Goal: Communication & Community: Answer question/provide support

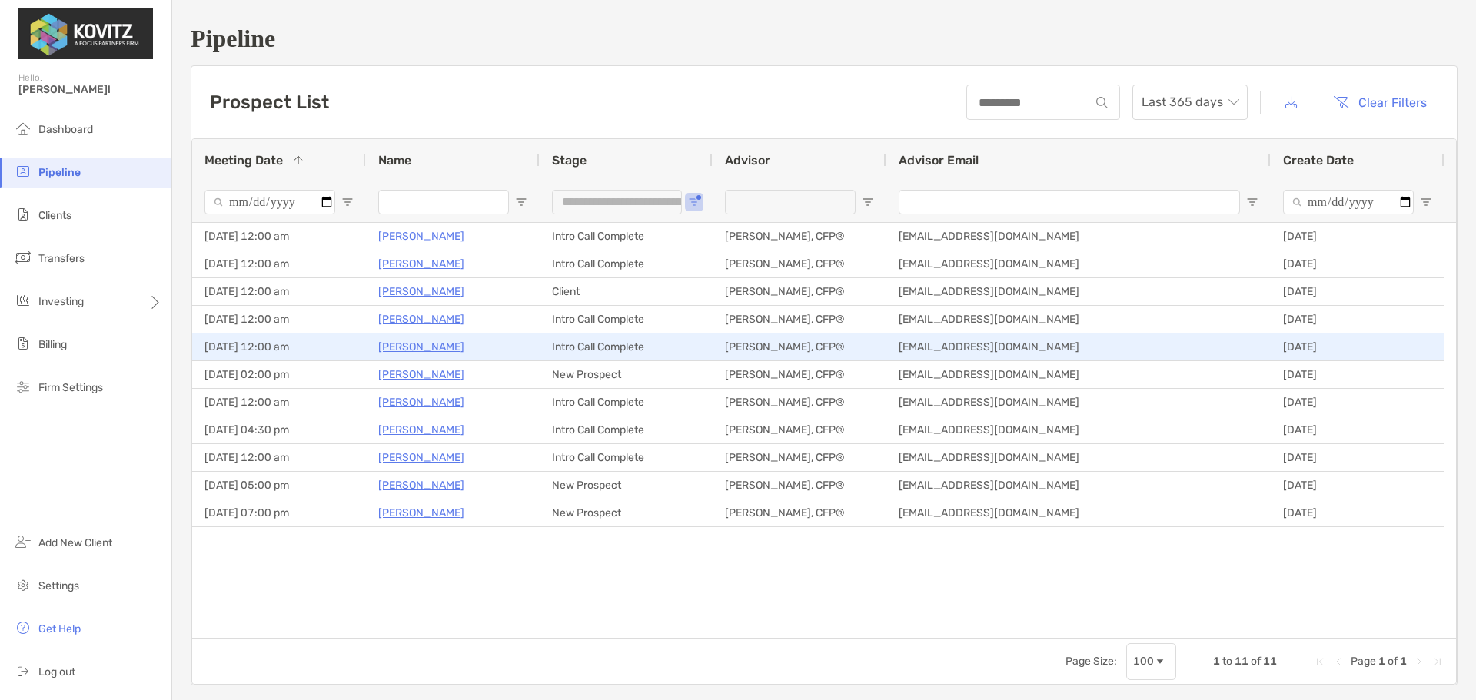
click at [407, 346] on p "[PERSON_NAME]" at bounding box center [421, 346] width 86 height 19
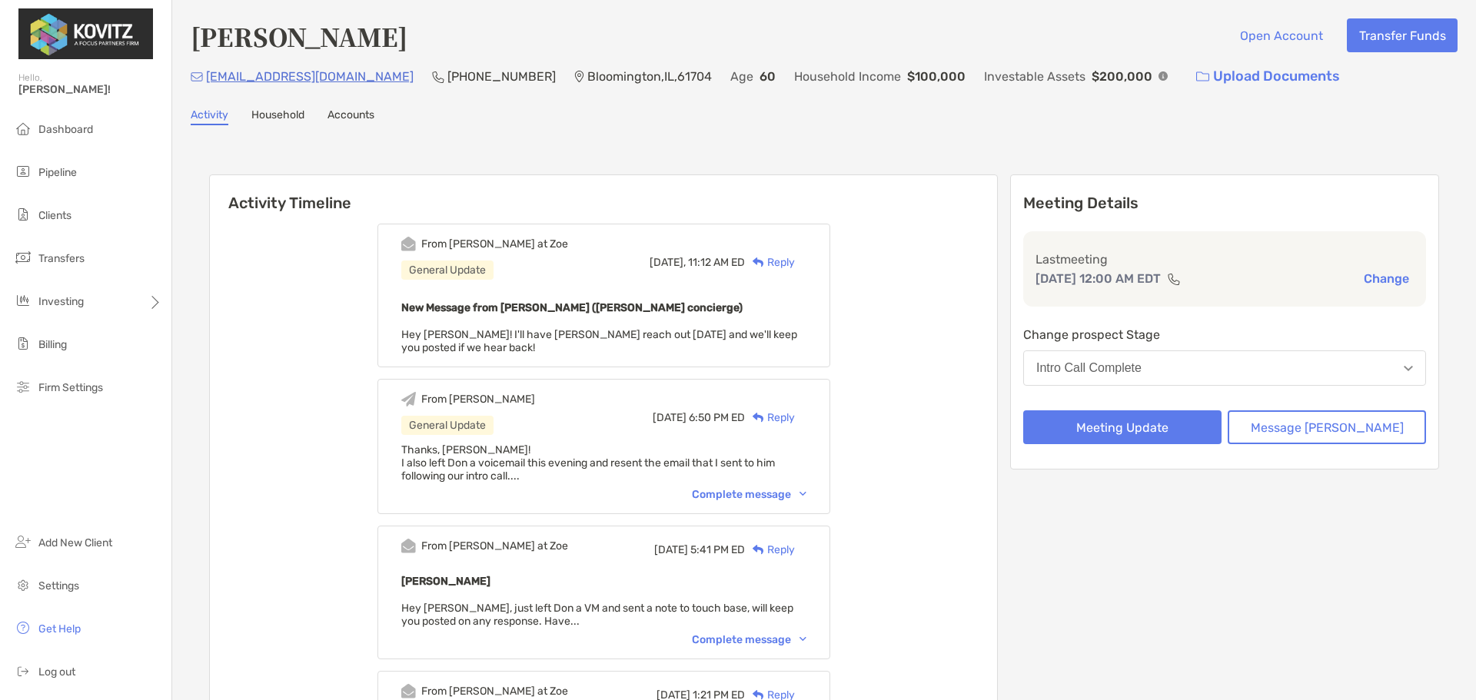
click at [789, 261] on div "Reply" at bounding box center [770, 262] width 50 height 16
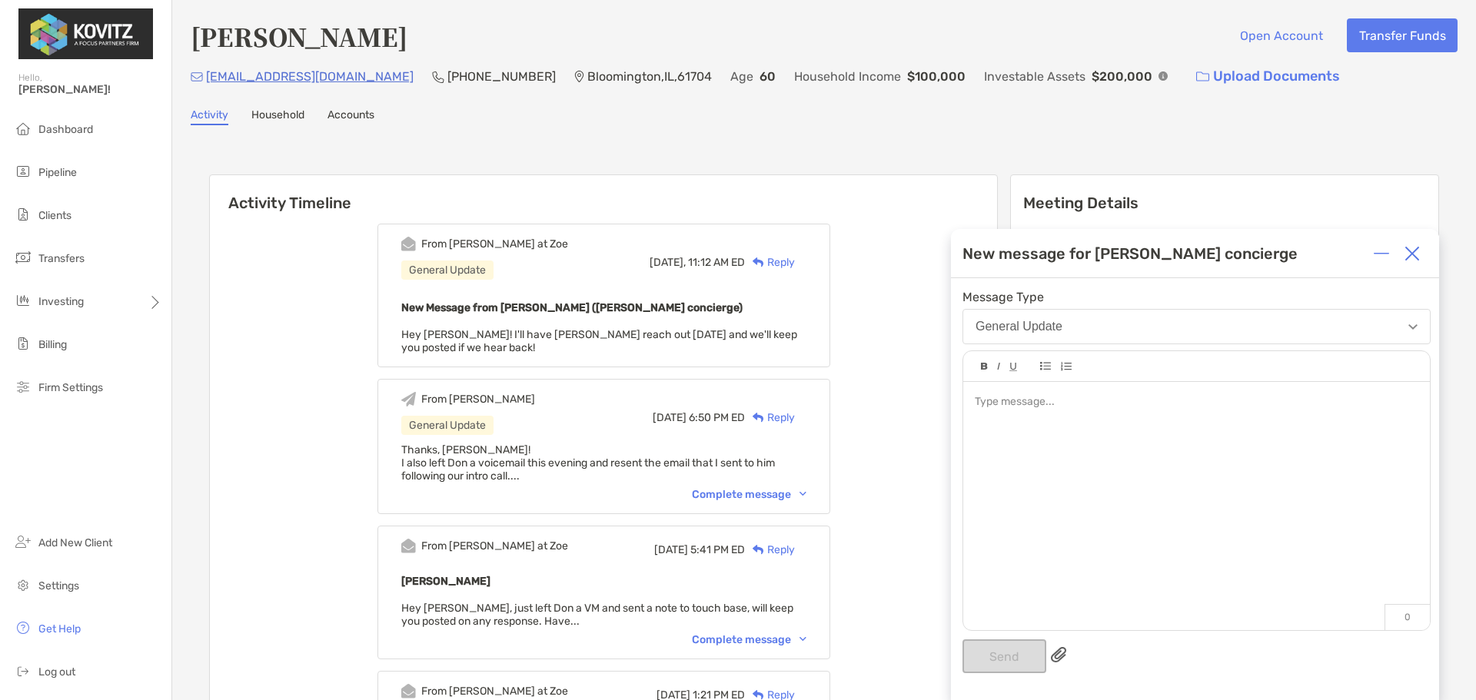
click at [1088, 425] on div at bounding box center [1196, 498] width 467 height 233
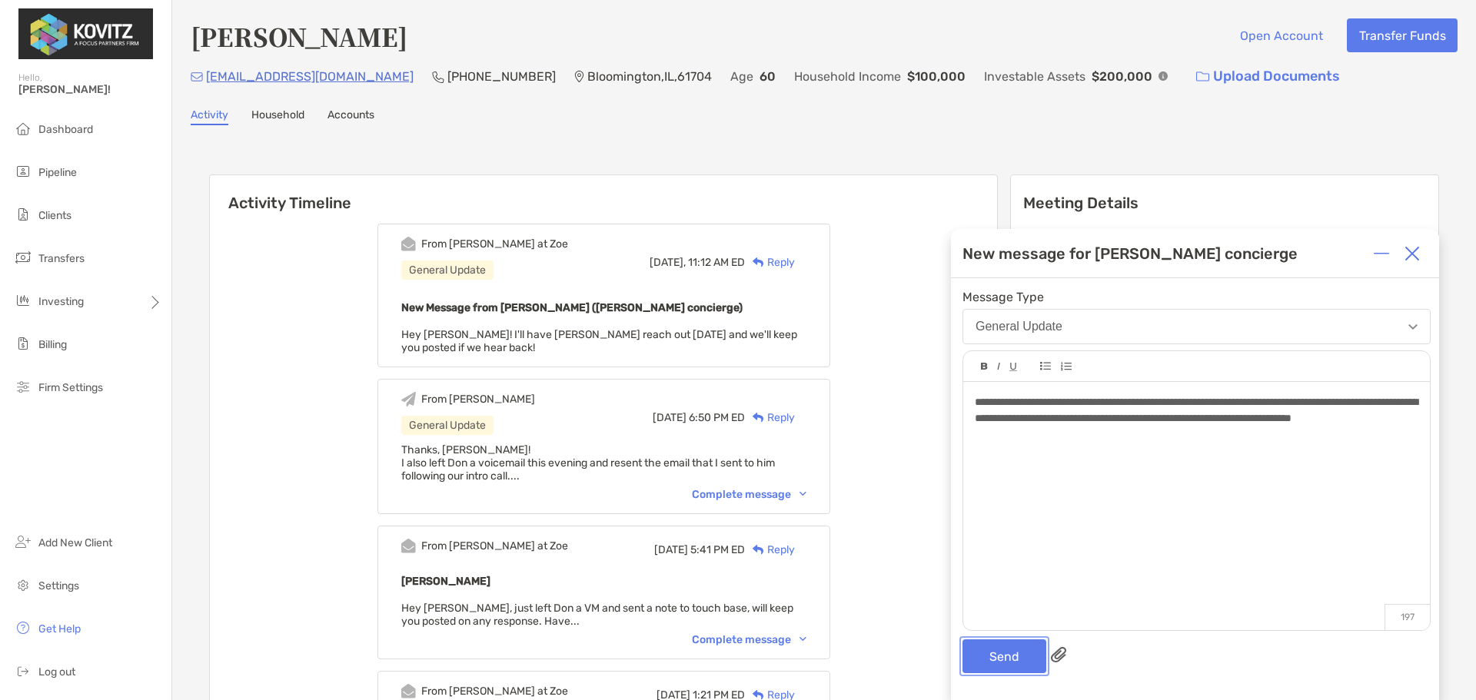
click at [989, 663] on button "Send" at bounding box center [1004, 657] width 84 height 34
